Goal: Information Seeking & Learning: Learn about a topic

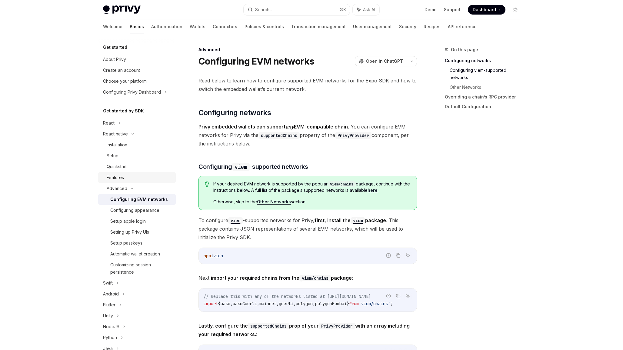
scroll to position [116, 0]
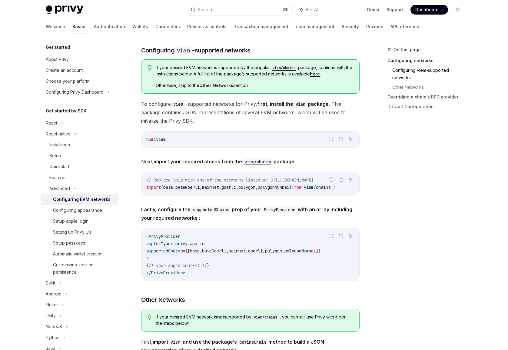
type textarea "*"
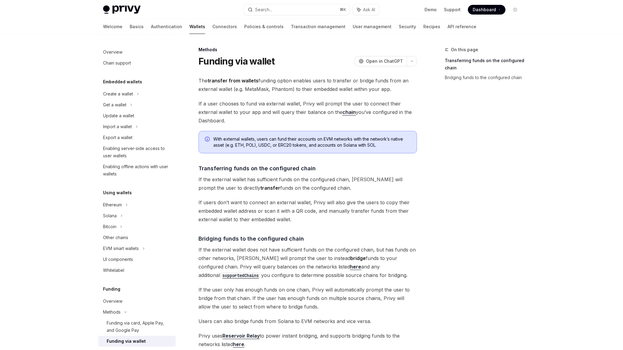
scroll to position [5, 0]
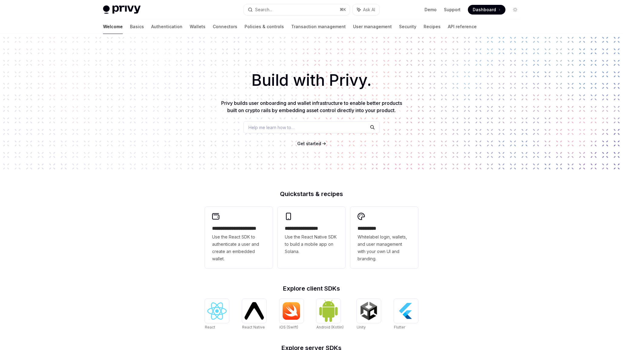
click at [474, 9] on span "Dashboard" at bounding box center [484, 10] width 23 height 6
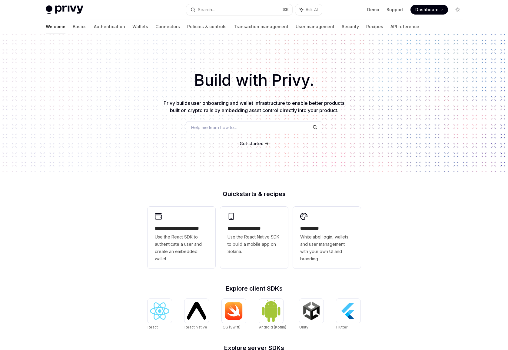
type textarea "*"
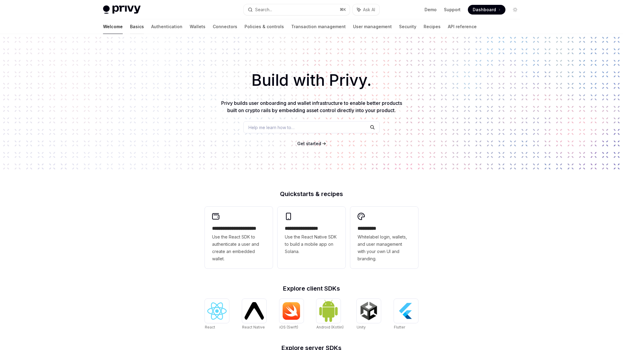
click at [130, 26] on link "Basics" at bounding box center [137, 26] width 14 height 15
type textarea "*"
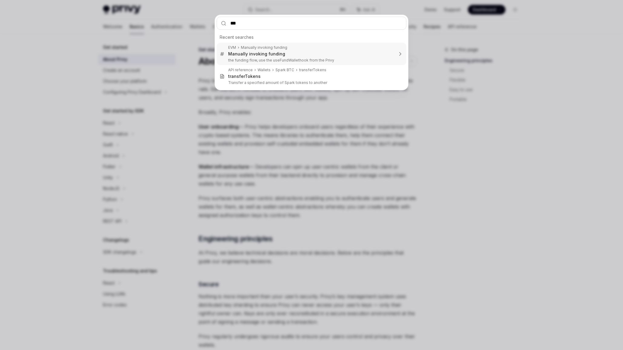
type input "****"
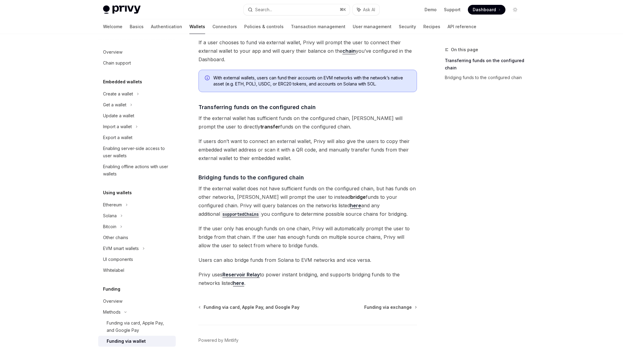
scroll to position [63, 0]
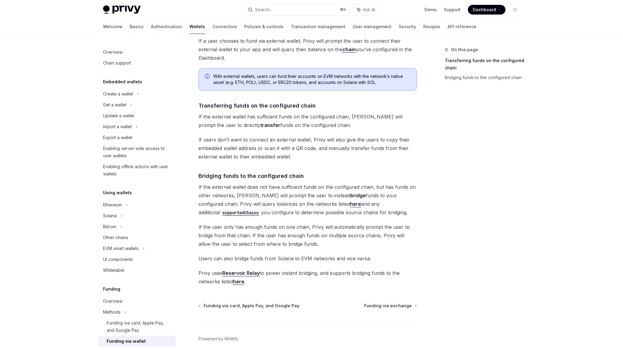
click at [257, 272] on link "Reservoir Relay" at bounding box center [240, 273] width 37 height 6
click at [239, 284] on link "here" at bounding box center [238, 281] width 11 height 6
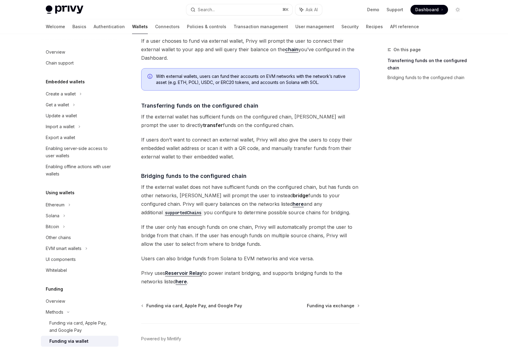
type textarea "*"
